Goal: Navigation & Orientation: Find specific page/section

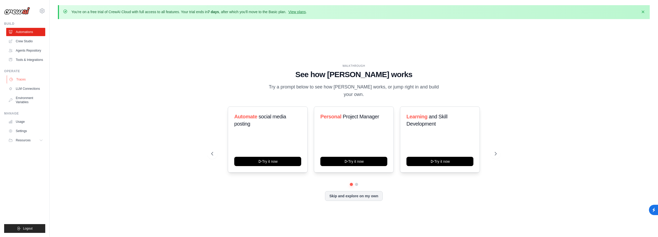
click at [26, 79] on link "Traces" at bounding box center [26, 79] width 39 height 8
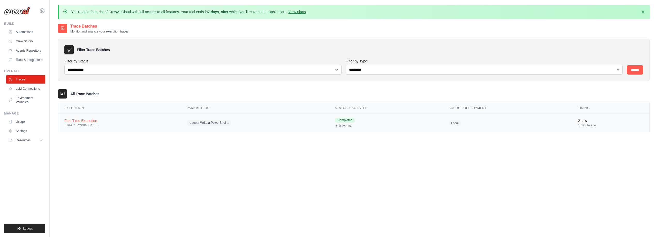
click at [96, 120] on div "First Time Execution" at bounding box center [119, 120] width 110 height 5
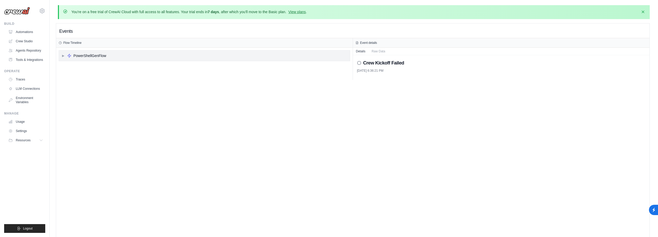
click at [61, 58] on div "▶ PowerShellGenFlow" at bounding box center [204, 56] width 291 height 10
click at [68, 66] on span "▶" at bounding box center [66, 67] width 3 height 4
click at [84, 75] on div "crew" at bounding box center [84, 76] width 8 height 5
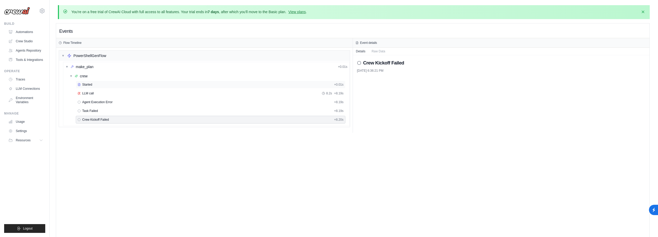
click at [90, 84] on span "Started" at bounding box center [87, 85] width 10 height 4
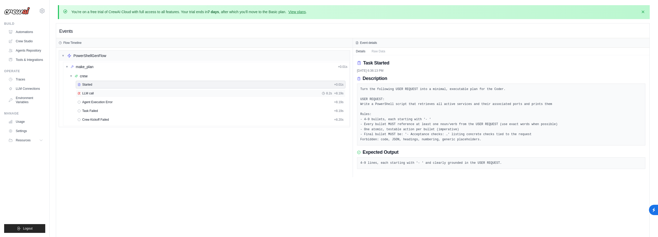
click at [92, 93] on span "LLM call" at bounding box center [88, 93] width 12 height 4
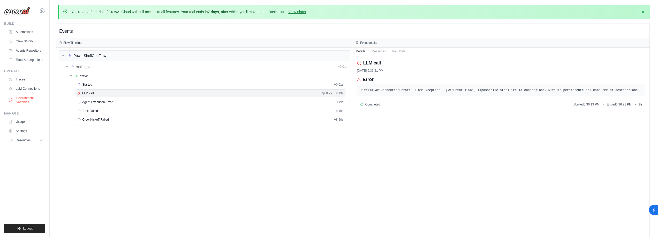
click at [33, 100] on link "Environment Variables" at bounding box center [26, 100] width 39 height 12
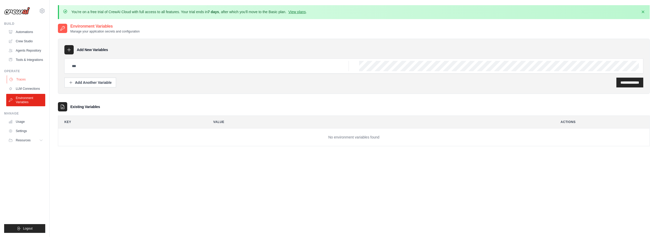
click at [23, 76] on link "Traces" at bounding box center [26, 79] width 39 height 8
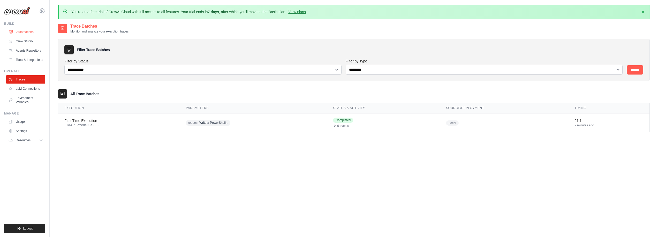
click at [28, 34] on link "Automations" at bounding box center [26, 32] width 39 height 8
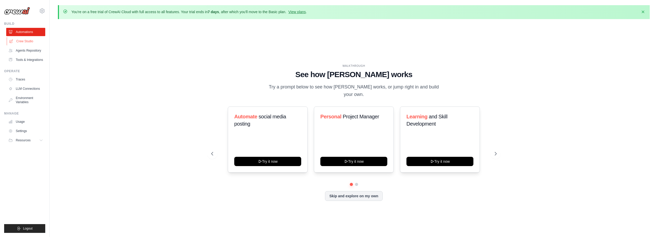
click at [26, 42] on link "Crew Studio" at bounding box center [26, 41] width 39 height 8
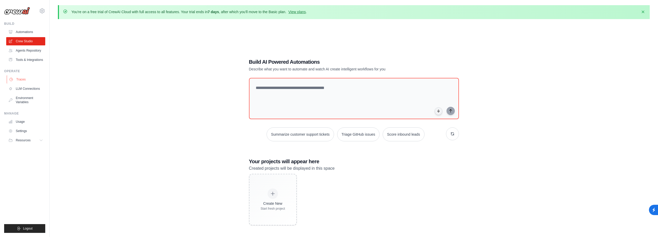
click at [32, 79] on link "Traces" at bounding box center [26, 79] width 39 height 8
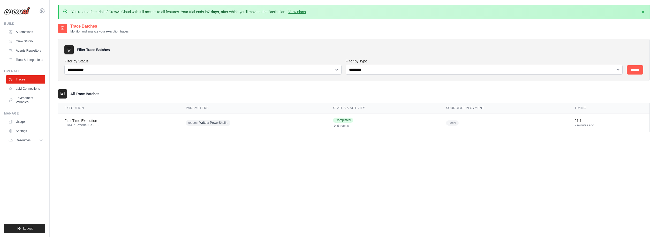
click at [177, 160] on div "**********" at bounding box center [353, 141] width 591 height 237
